Goal: Find specific page/section: Find specific page/section

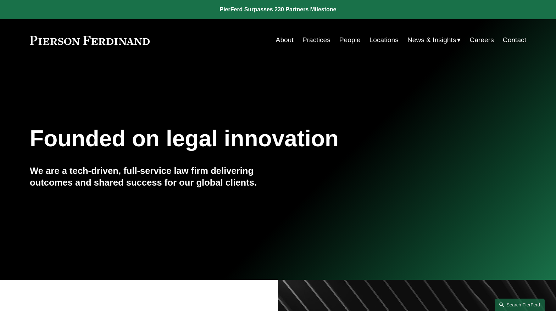
click at [346, 39] on link "People" at bounding box center [349, 39] width 21 height 13
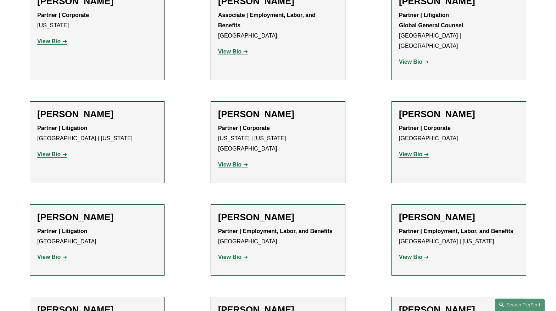
scroll to position [3545, 0]
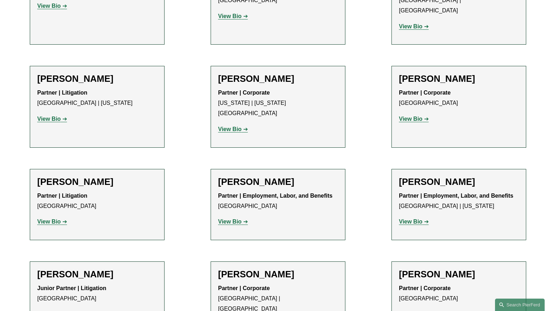
click at [408, 312] on strong "View Bio" at bounding box center [410, 315] width 23 height 6
